Goal: Information Seeking & Learning: Learn about a topic

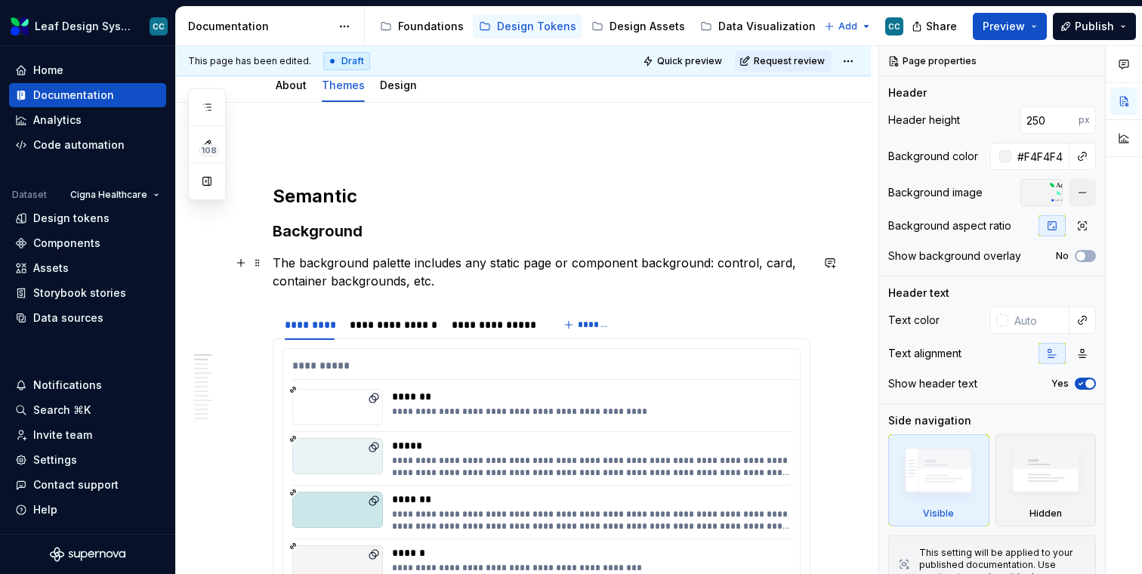
scroll to position [268, 0]
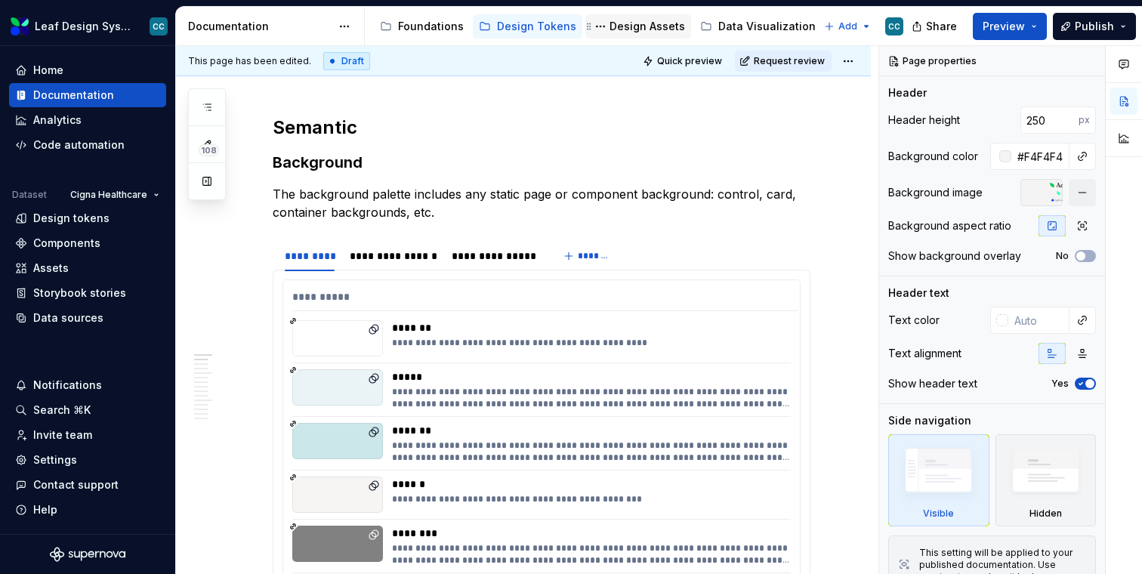
click at [642, 26] on div "Design Assets" at bounding box center [646, 26] width 75 height 15
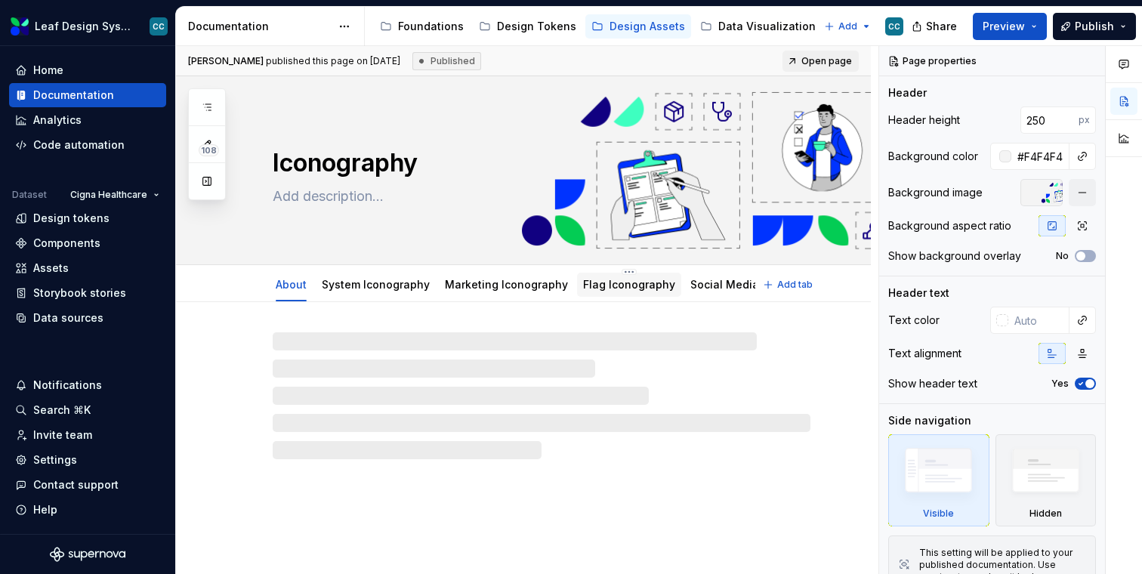
click at [604, 297] on div "Flag Iconography" at bounding box center [629, 284] width 104 height 27
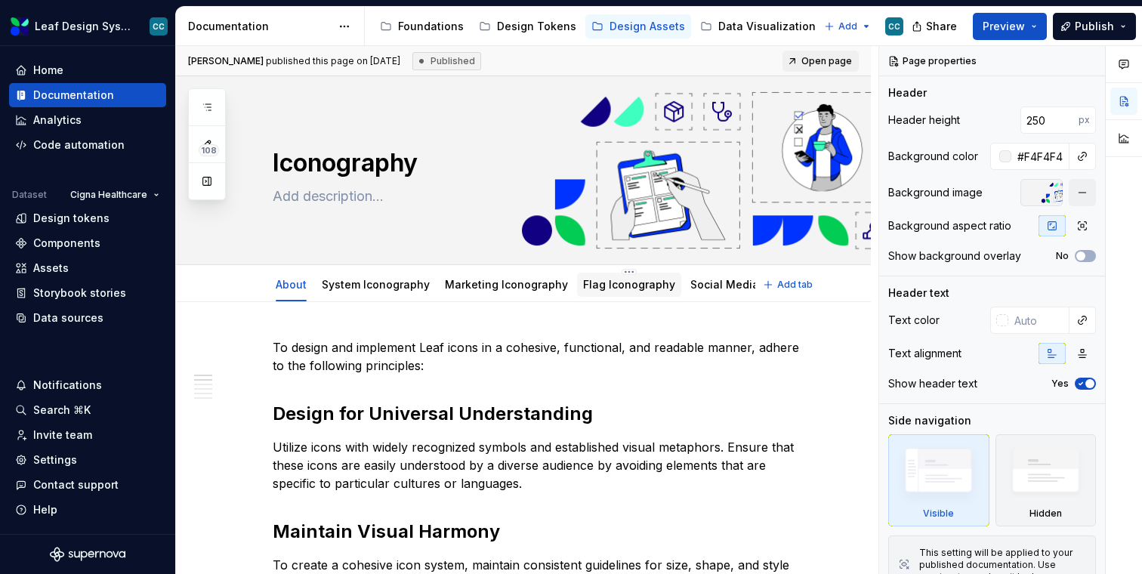
click at [623, 295] on div "Flag Iconography" at bounding box center [629, 285] width 104 height 24
click at [634, 282] on link "Flag Iconography" at bounding box center [629, 284] width 92 height 13
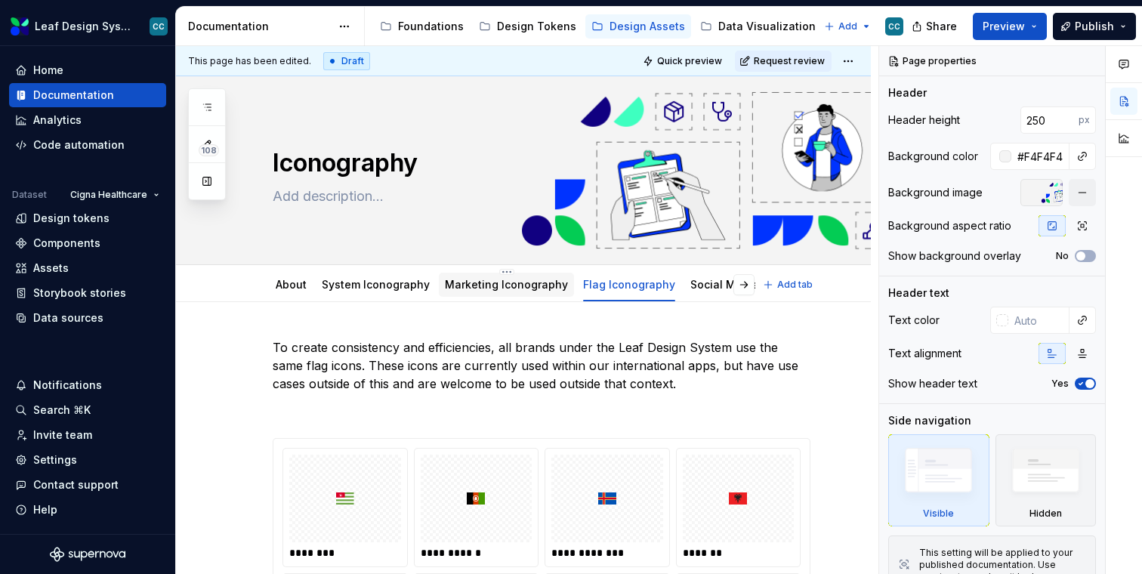
click at [520, 285] on link "Marketing Iconography" at bounding box center [506, 284] width 123 height 13
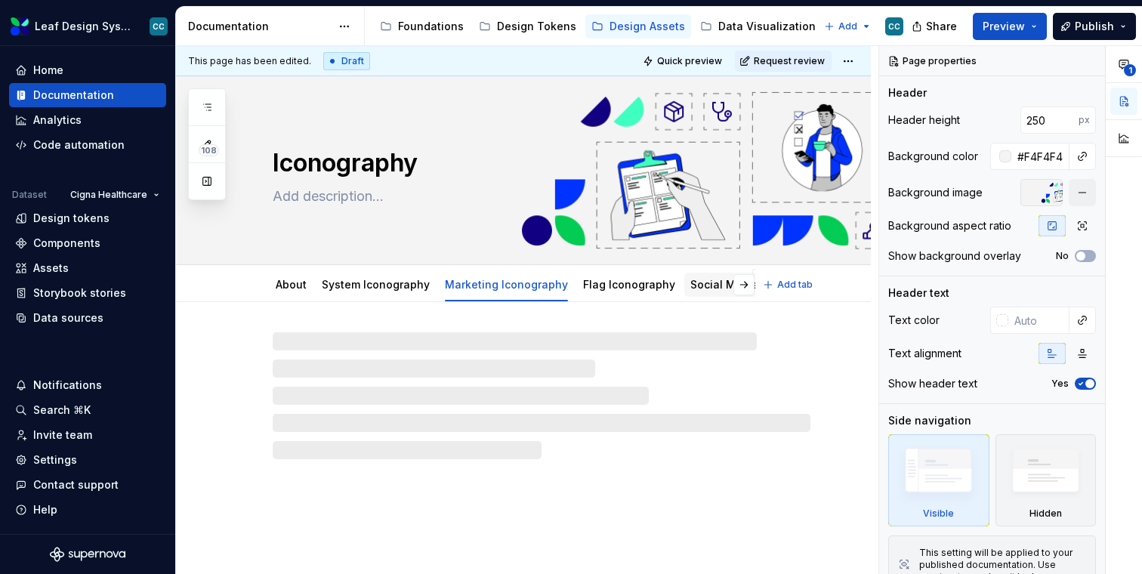
click at [702, 280] on link "Social Media Iconography" at bounding box center [759, 284] width 138 height 13
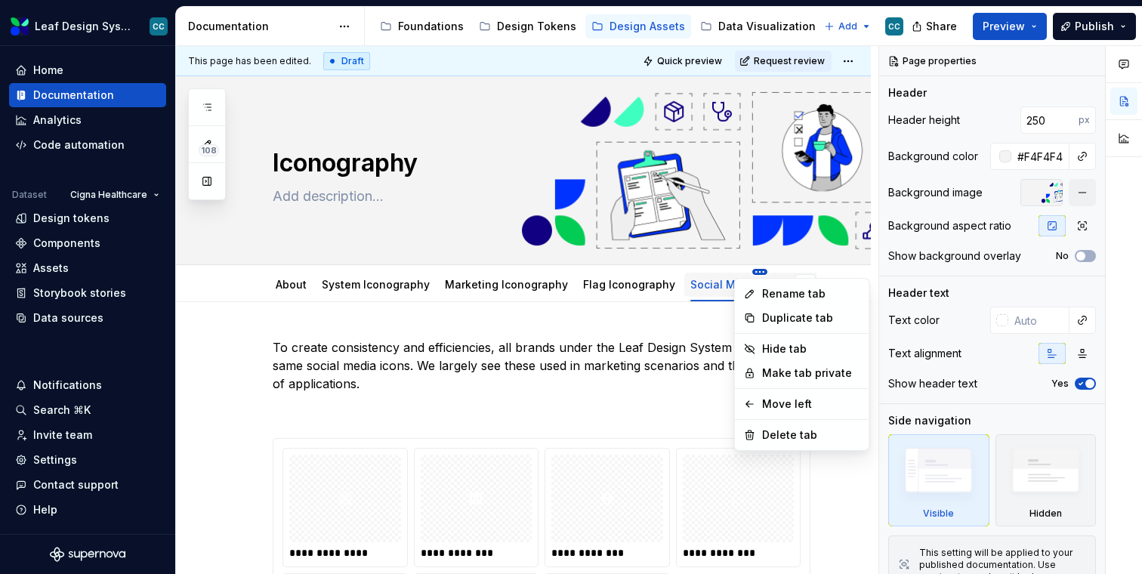
click at [738, 271] on html "Leaf Design System CC Home Documentation Analytics Code automation Dataset Cign…" at bounding box center [571, 287] width 1142 height 574
click at [768, 441] on div "Delete tab" at bounding box center [810, 434] width 98 height 15
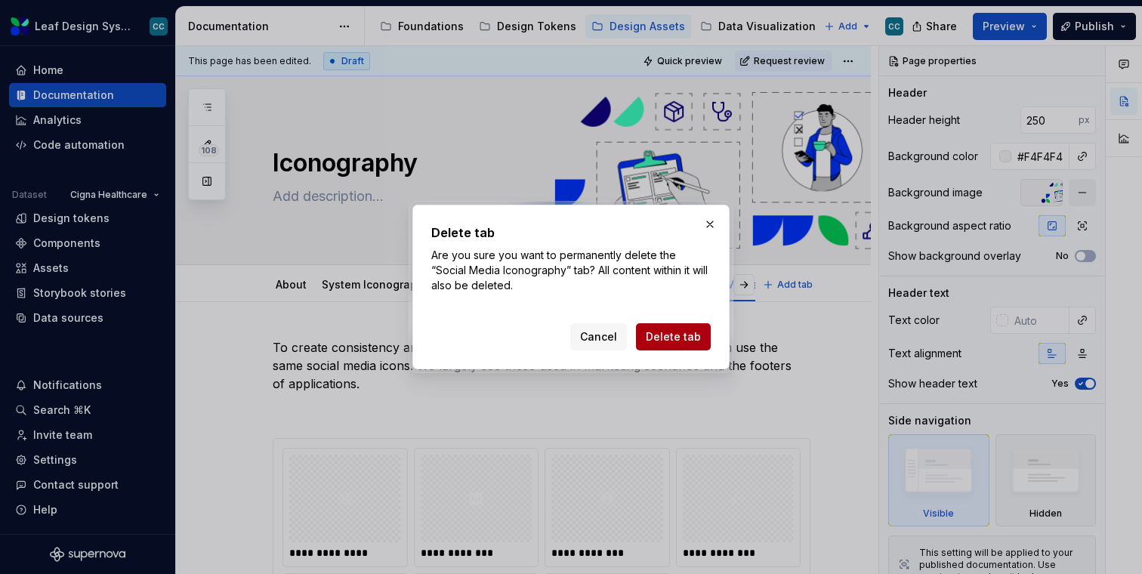
click at [695, 336] on span "Delete tab" at bounding box center [673, 336] width 55 height 15
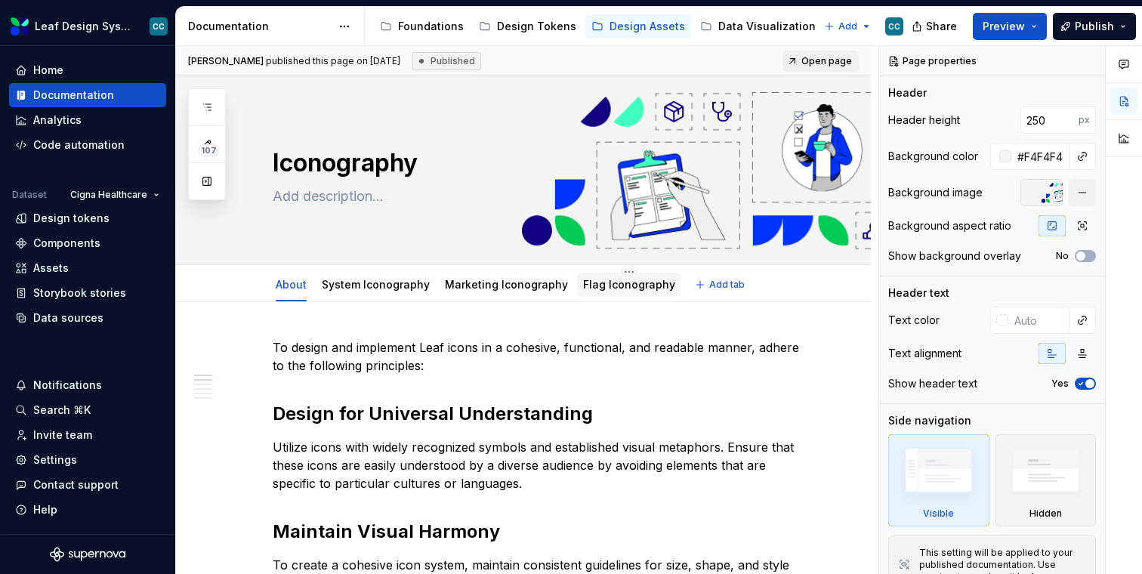
click at [617, 286] on link "Flag Iconography" at bounding box center [629, 284] width 92 height 13
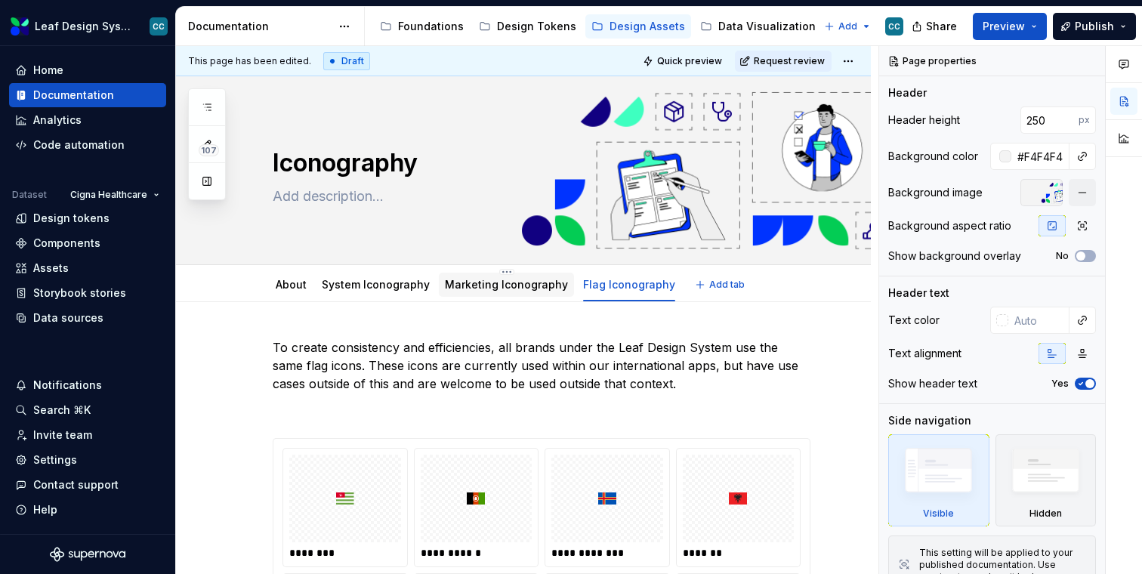
click at [522, 285] on link "Marketing Iconography" at bounding box center [506, 284] width 123 height 13
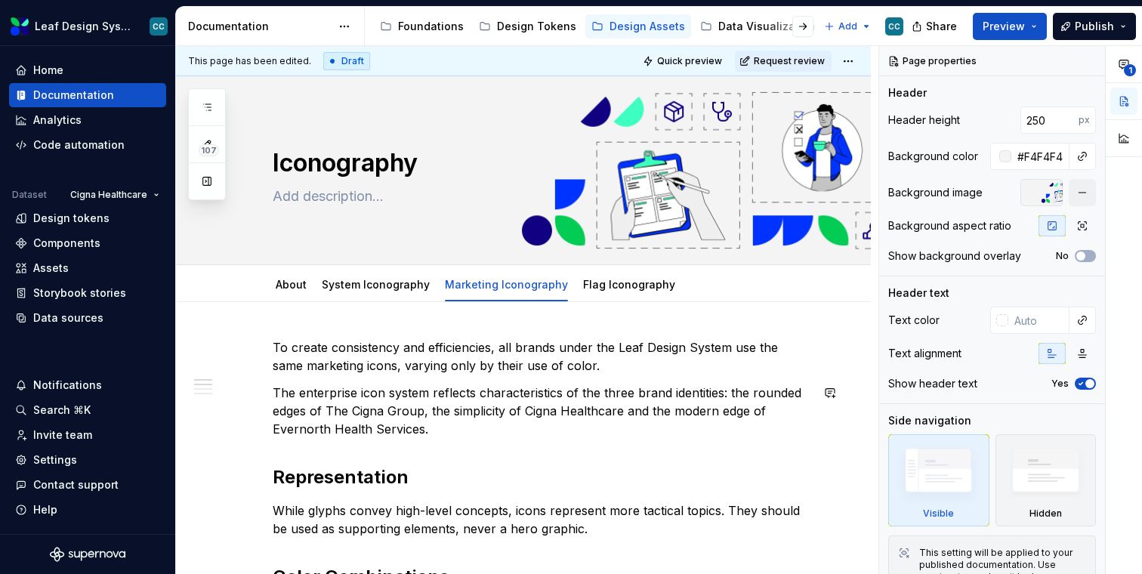
type textarea "*"
